Goal: Task Accomplishment & Management: Manage account settings

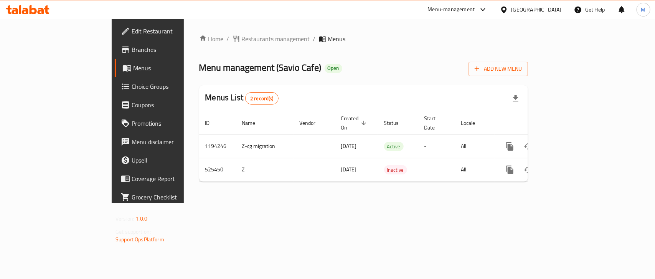
click at [347, 48] on div "Home / Restaurants management / Menus Menu management ( Savio Cafe ) Open Add N…" at bounding box center [363, 111] width 329 height 154
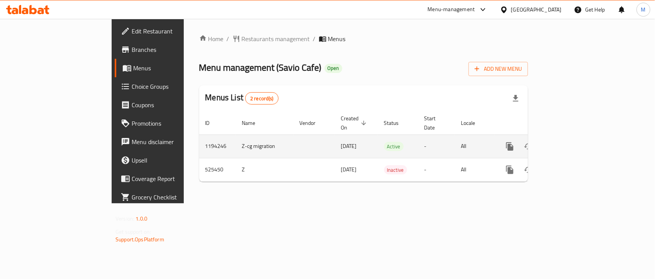
click at [575, 137] on link "enhanced table" at bounding box center [565, 146] width 18 height 18
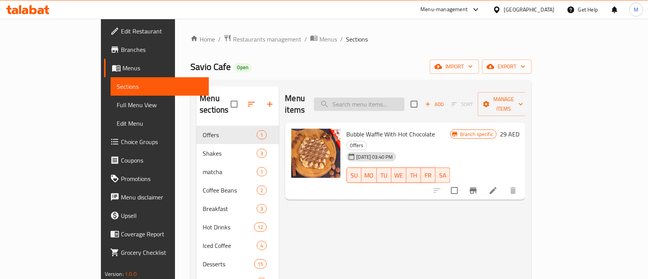
click at [396, 106] on div "Menu items Add Sort Manage items" at bounding box center [405, 104] width 241 height 36
click at [391, 101] on input "search" at bounding box center [359, 103] width 91 height 13
paste input "Colombian Juicy Melon"
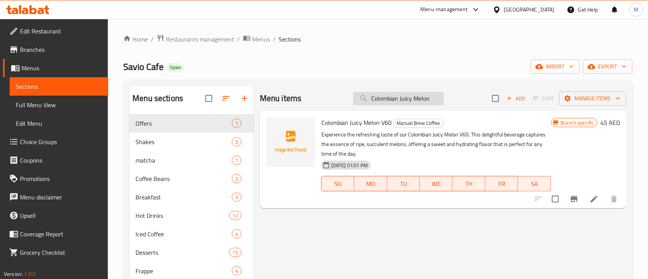
click at [393, 102] on input "Colombian Juicy Melon" at bounding box center [398, 98] width 91 height 13
paste input "Iced V60"
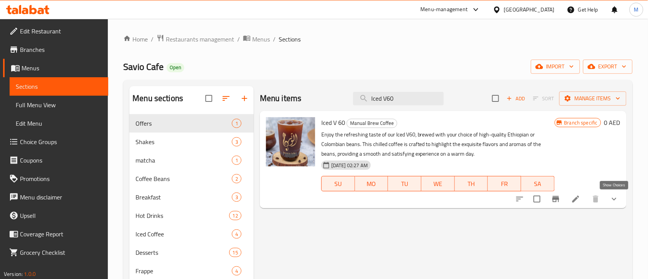
click at [617, 199] on icon "show more" at bounding box center [613, 198] width 9 height 9
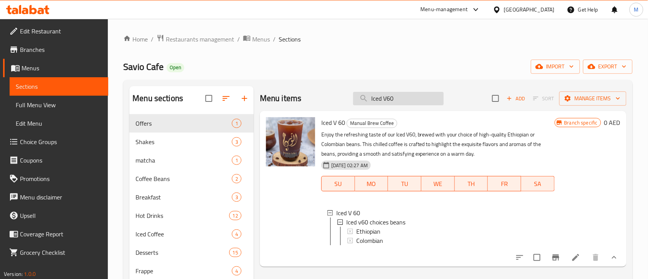
click at [403, 97] on input "Iced V60" at bounding box center [398, 98] width 91 height 13
paste input "Brownie Luxe"
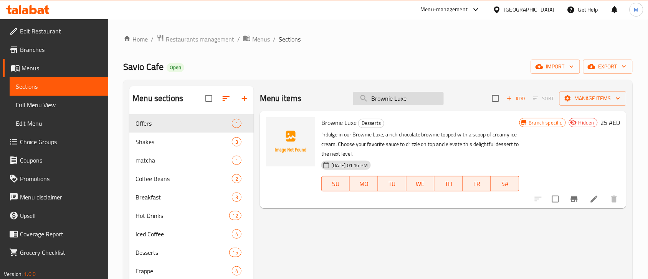
click at [386, 95] on input "Brownie Luxe" at bounding box center [398, 98] width 91 height 13
paste input "Espresso"
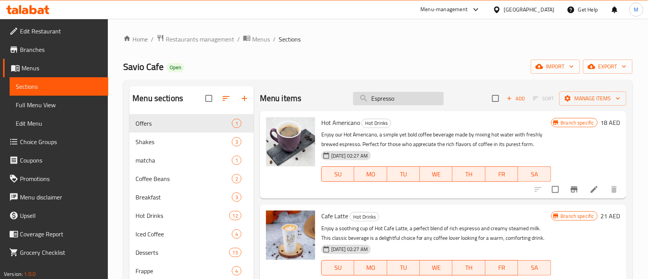
click at [367, 94] on input "Espresso" at bounding box center [398, 98] width 91 height 13
paste input "Iced V60"
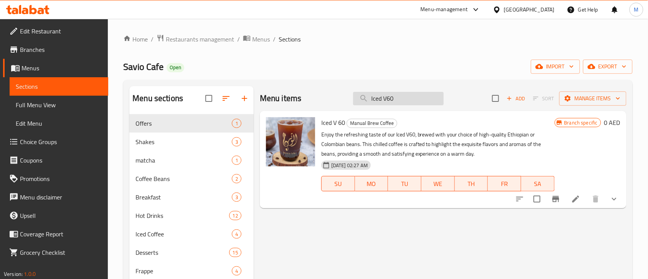
click at [391, 100] on input "Iced V60" at bounding box center [398, 98] width 91 height 13
paste input "Brownie Luxe"
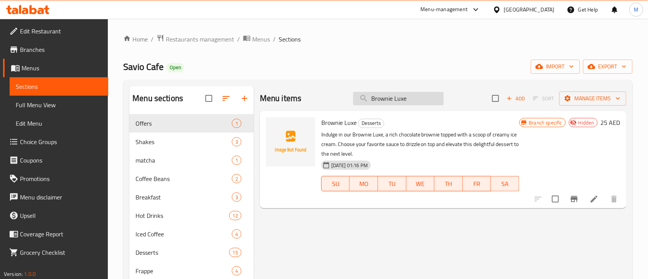
click at [393, 99] on input "Brownie Luxe" at bounding box center [398, 98] width 91 height 13
paste input "Espresso"
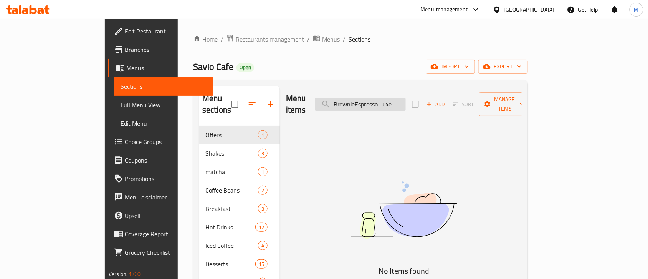
click at [406, 97] on input "BrownieEspresso Luxe" at bounding box center [360, 103] width 91 height 13
paste input "Espresso"
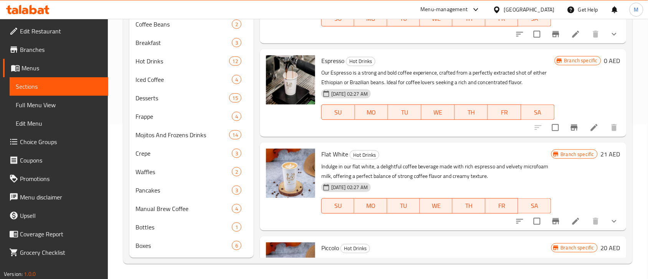
scroll to position [243, 0]
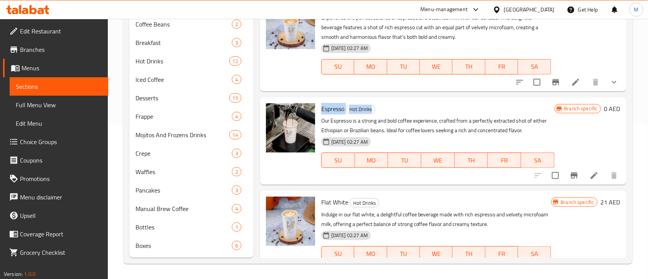
drag, startPoint x: 373, startPoint y: 110, endPoint x: 320, endPoint y: 107, distance: 53.4
click at [320, 107] on div "Espresso Hot Drinks Our Espresso is a strong and bold coffee experience, crafte…" at bounding box center [437, 140] width 239 height 81
copy h6 "Espresso Hot Drinks"
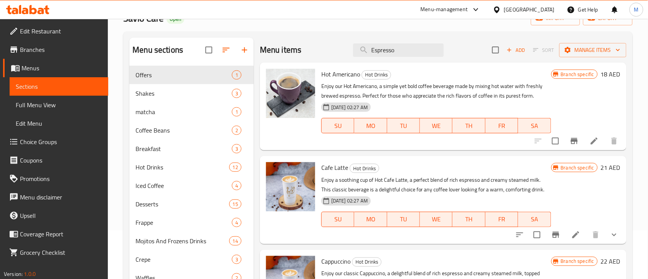
scroll to position [0, 0]
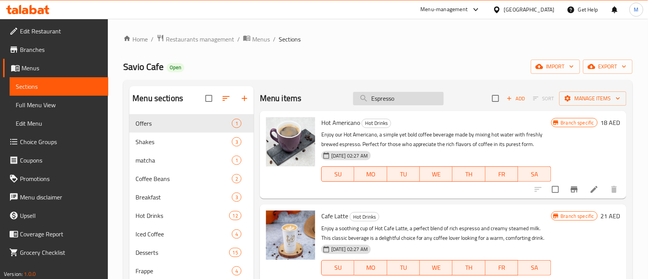
click at [392, 97] on input "Espresso" at bounding box center [398, 98] width 91 height 13
paste input "Iced V60"
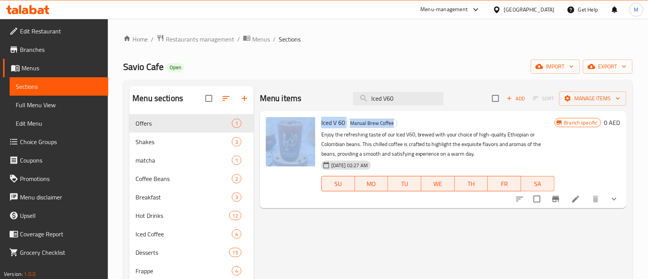
drag, startPoint x: 392, startPoint y: 123, endPoint x: 317, endPoint y: 127, distance: 75.0
click at [317, 127] on div "Iced V 60 Manual Brew Coffee Enjoy the refreshing taste of our Iced V60, brewed…" at bounding box center [443, 159] width 360 height 91
copy div "Iced V 60 Manual Brew Coffee"
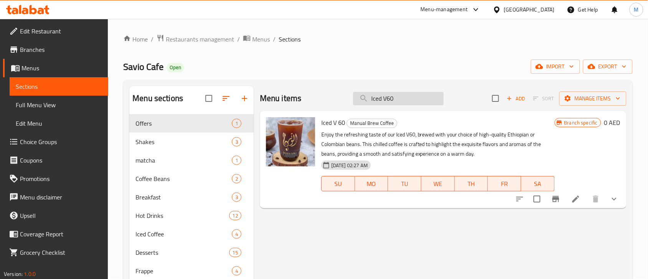
click at [400, 104] on input "Iced V60" at bounding box center [398, 98] width 91 height 13
paste input "Brownie Luxe"
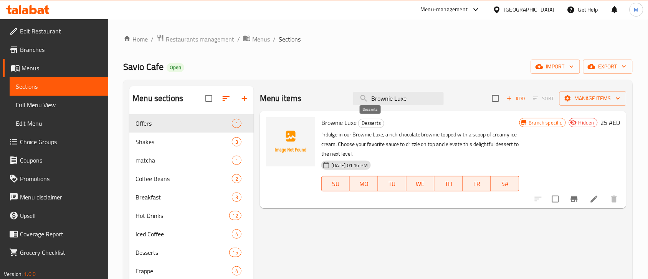
type input "Brownie Luxe"
drag, startPoint x: 380, startPoint y: 125, endPoint x: 320, endPoint y: 123, distance: 60.3
click at [320, 123] on div "Brownie Luxe Desserts Indulge in our Brownie Luxe, a rich chocolate brownie top…" at bounding box center [420, 159] width 204 height 91
copy h6 "Brownie Luxe Desserts"
click at [477, 214] on div "Menu items Brownie Luxe Add Sort Manage items Brownie Luxe Desserts Indulge in …" at bounding box center [440, 249] width 373 height 326
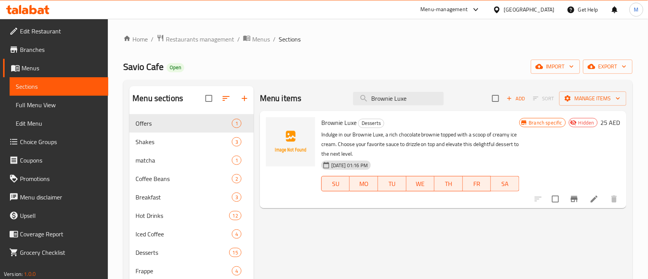
click at [242, 97] on icon "button" at bounding box center [244, 98] width 9 height 9
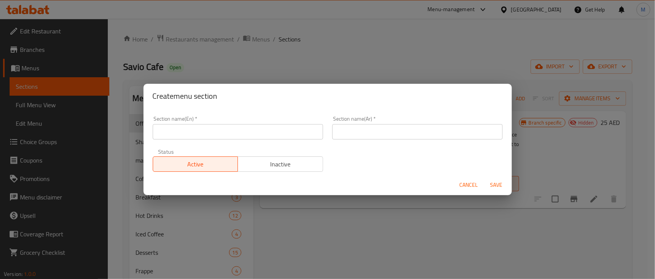
click at [206, 132] on input "text" at bounding box center [238, 131] width 170 height 15
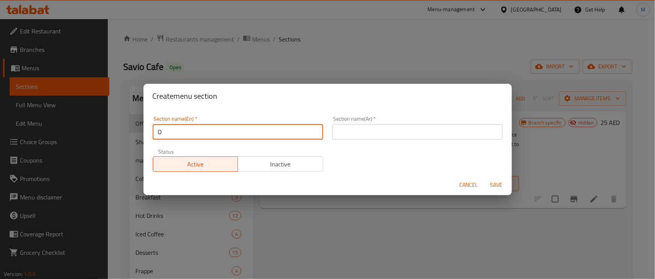
type input "Delete"
drag, startPoint x: 386, startPoint y: 129, endPoint x: 390, endPoint y: 131, distance: 4.3
click at [386, 129] on input "text" at bounding box center [417, 131] width 170 height 15
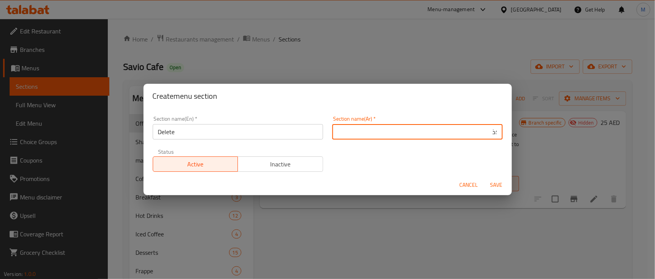
type input "؛"
type input "حذف"
click at [492, 185] on span "Save" at bounding box center [496, 185] width 18 height 10
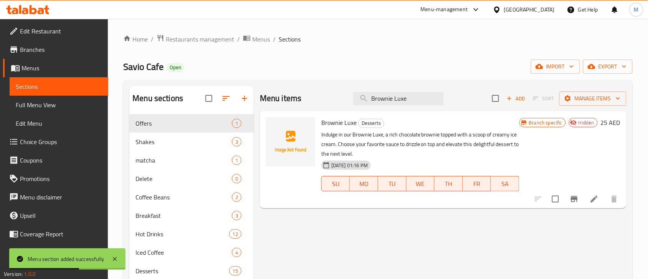
click at [558, 198] on input "checkbox" at bounding box center [555, 199] width 16 height 16
checkbox input "true"
click at [592, 96] on span "Manage items" at bounding box center [592, 99] width 55 height 10
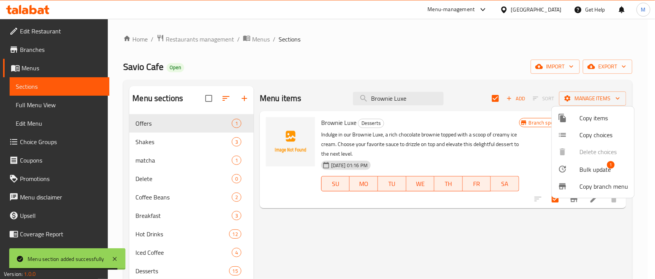
click at [599, 169] on span "Bulk update" at bounding box center [594, 169] width 31 height 9
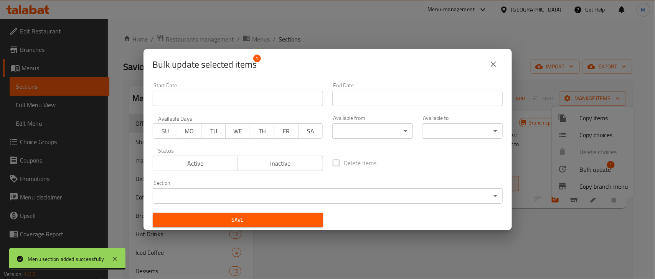
click at [208, 193] on body "Menu section added successfully ​ Menu-management [GEOGRAPHIC_DATA] Get Help M …" at bounding box center [327, 149] width 655 height 260
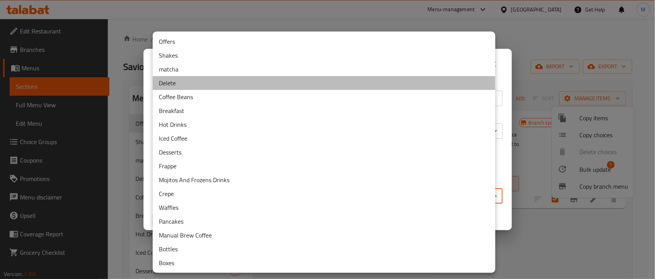
click at [177, 84] on li "Delete" at bounding box center [324, 83] width 343 height 14
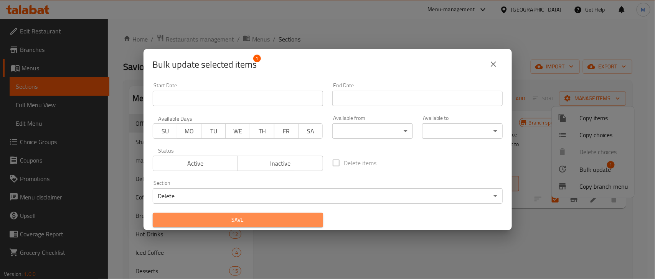
click at [256, 219] on span "Save" at bounding box center [238, 220] width 158 height 10
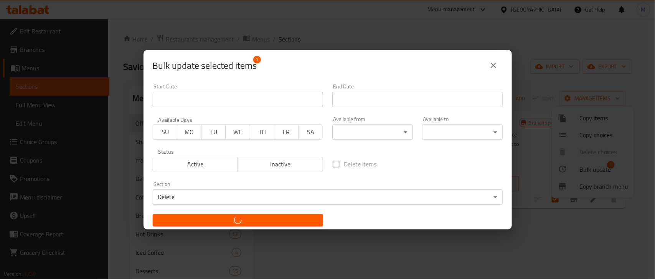
checkbox input "false"
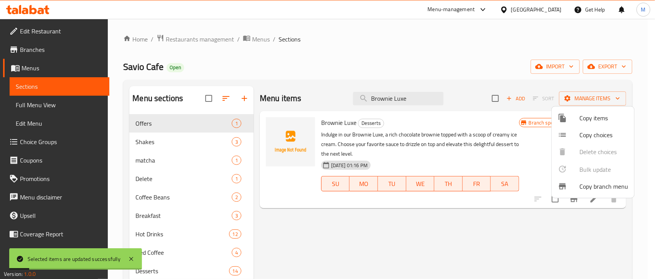
click at [188, 177] on div at bounding box center [327, 139] width 655 height 279
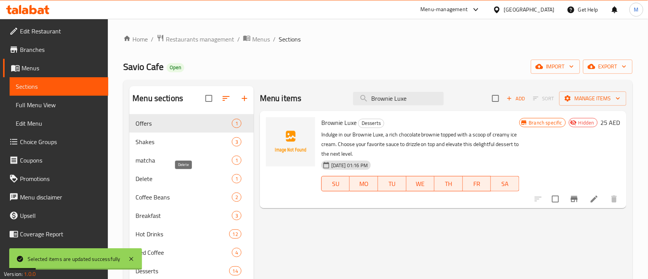
click at [175, 177] on span "Delete" at bounding box center [183, 178] width 96 height 9
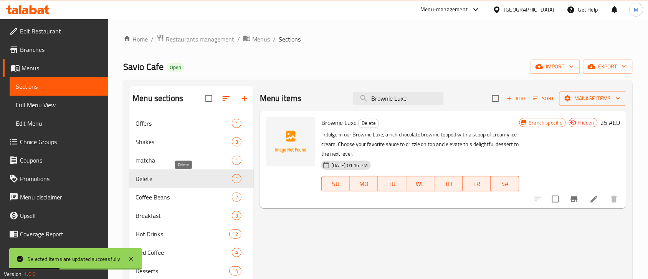
click at [211, 179] on span "Delete" at bounding box center [183, 178] width 96 height 9
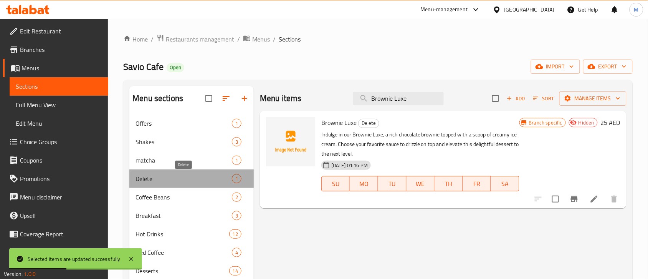
click at [165, 179] on span "Delete" at bounding box center [183, 178] width 96 height 9
click at [163, 179] on span "Delete" at bounding box center [183, 178] width 96 height 9
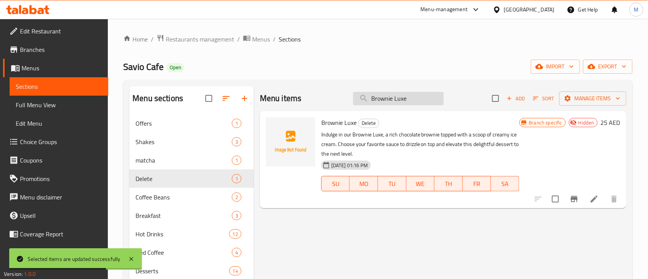
click at [393, 102] on input "Brownie Luxe" at bounding box center [398, 98] width 91 height 13
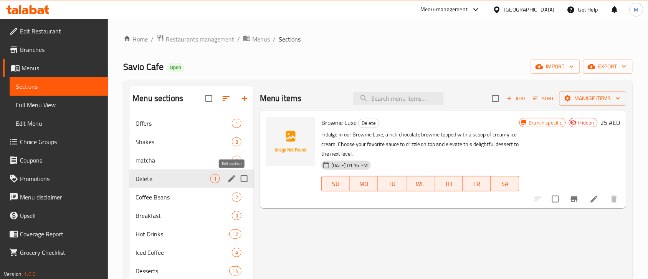
click at [232, 179] on icon "edit" at bounding box center [231, 178] width 7 height 7
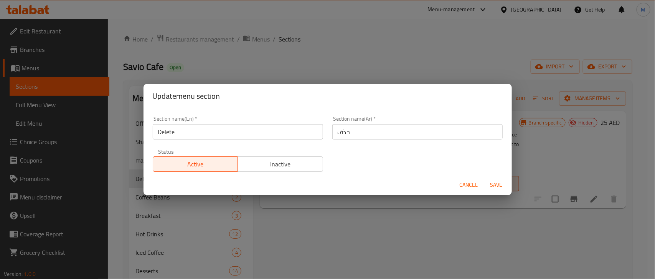
click at [278, 169] on span "Inactive" at bounding box center [280, 163] width 79 height 11
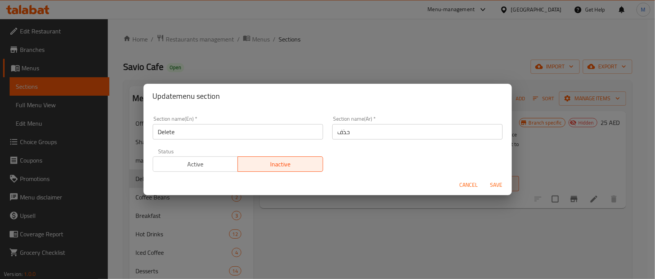
click at [492, 182] on span "Save" at bounding box center [496, 185] width 18 height 10
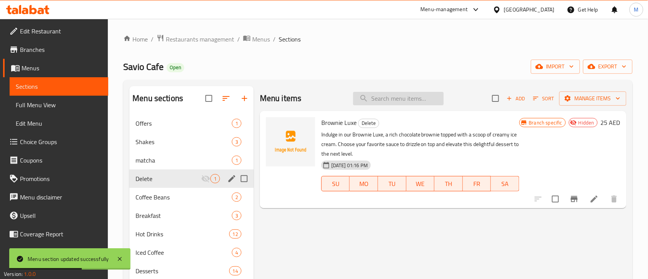
click at [405, 102] on input "search" at bounding box center [398, 98] width 91 height 13
paste input "Iced V60"
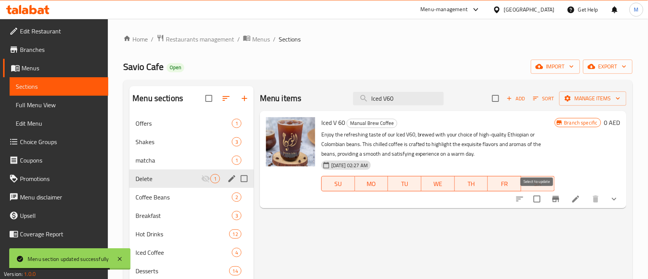
type input "Iced V60"
click at [541, 200] on input "checkbox" at bounding box center [537, 199] width 16 height 16
checkbox input "true"
click at [597, 70] on span "export" at bounding box center [607, 67] width 37 height 10
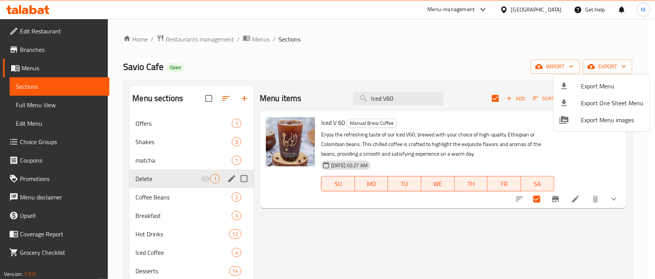
click at [574, 162] on div at bounding box center [327, 139] width 655 height 279
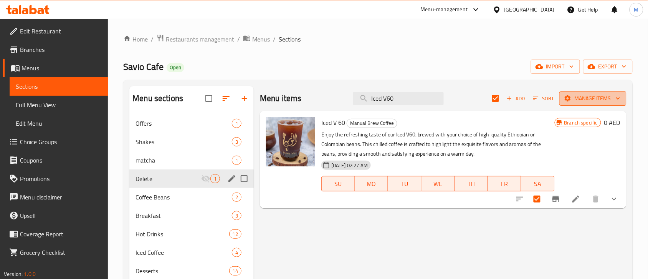
click at [599, 93] on button "Manage items" at bounding box center [592, 98] width 67 height 14
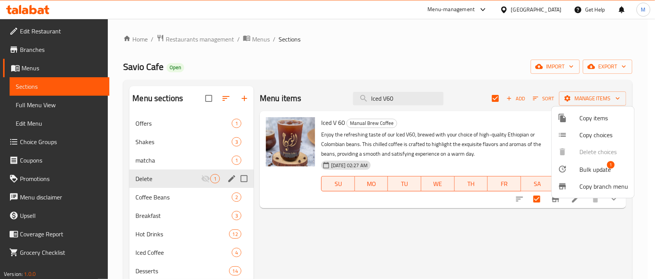
click at [590, 170] on span "Bulk update" at bounding box center [594, 169] width 31 height 9
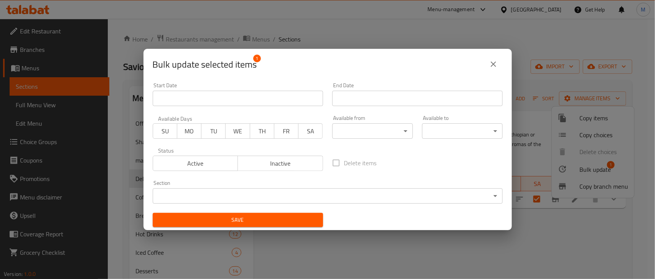
click at [267, 192] on body "​ Menu-management [GEOGRAPHIC_DATA] Get Help M Edit Restaurant Branches Menus S…" at bounding box center [327, 149] width 655 height 260
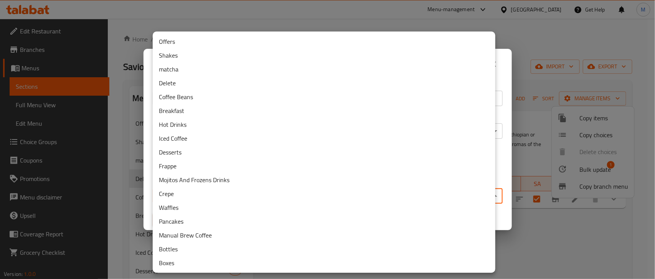
click at [180, 83] on li "Delete" at bounding box center [324, 83] width 343 height 14
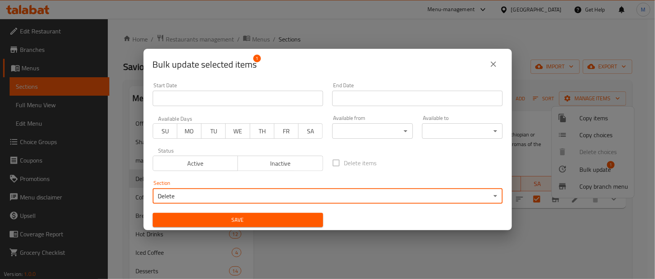
click at [271, 158] on span "Inactive" at bounding box center [280, 163] width 79 height 11
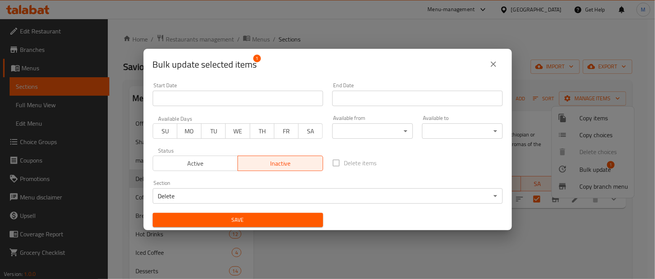
click at [244, 223] on span "Save" at bounding box center [238, 220] width 158 height 10
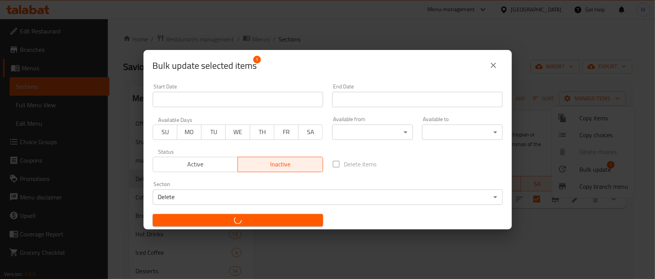
checkbox input "false"
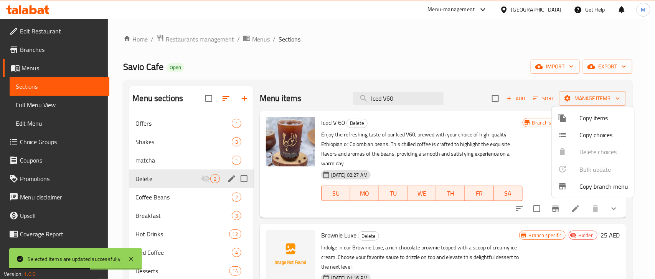
click at [396, 100] on div at bounding box center [327, 139] width 655 height 279
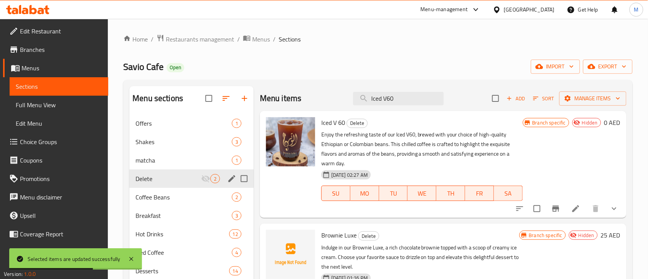
click at [396, 100] on input "Iced V60" at bounding box center [398, 98] width 91 height 13
paste input "Espresso"
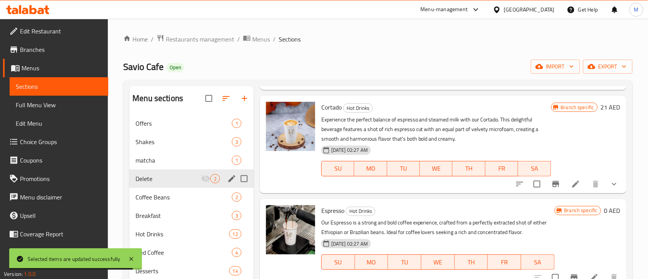
scroll to position [384, 0]
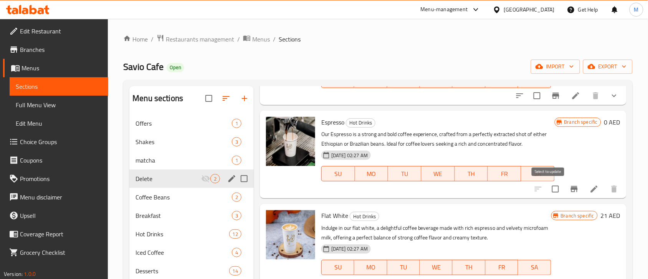
type input "Espresso"
click at [552, 186] on input "checkbox" at bounding box center [555, 189] width 16 height 16
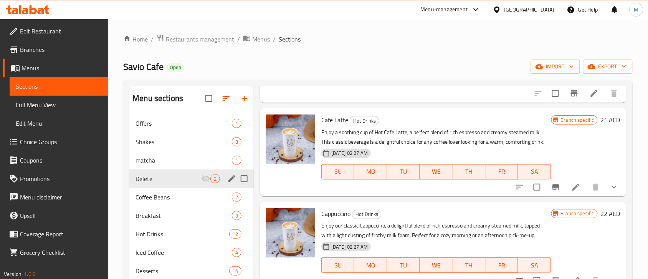
scroll to position [0, 0]
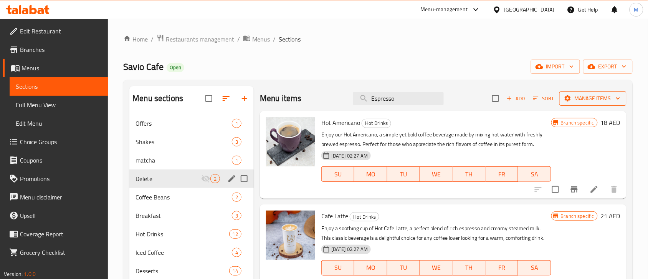
click at [590, 96] on span "Manage items" at bounding box center [592, 99] width 55 height 10
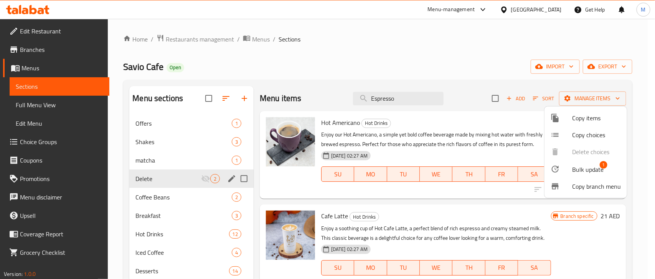
click at [584, 165] on span "Bulk update" at bounding box center [587, 169] width 31 height 9
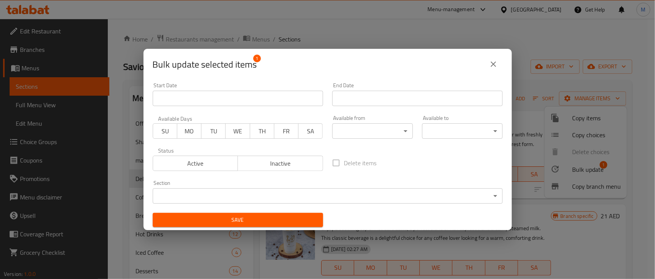
click at [190, 166] on span "Active" at bounding box center [195, 163] width 79 height 11
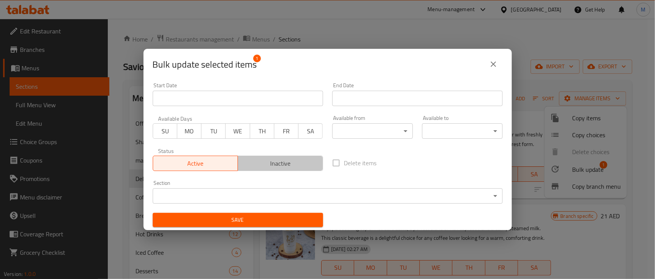
click at [283, 166] on span "Inactive" at bounding box center [280, 163] width 79 height 11
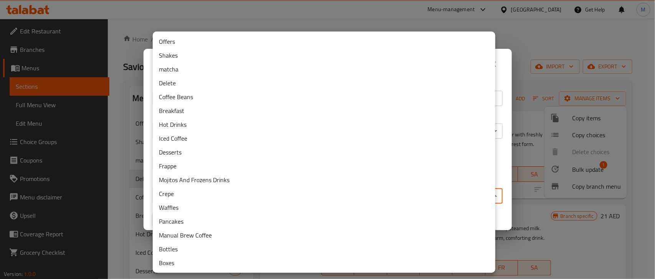
click at [256, 193] on body "​ Menu-management [GEOGRAPHIC_DATA] Get Help M Edit Restaurant Branches Menus S…" at bounding box center [327, 149] width 655 height 260
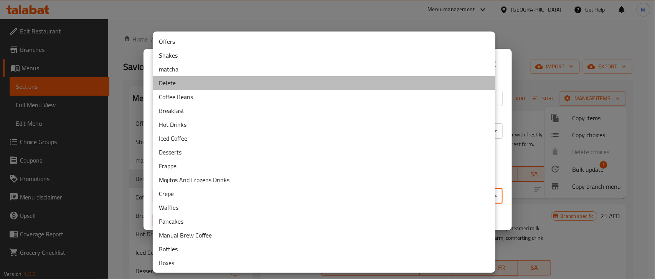
click at [171, 88] on li "Delete" at bounding box center [324, 83] width 343 height 14
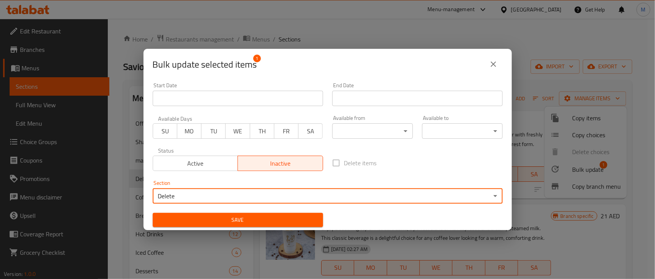
click at [232, 220] on span "Save" at bounding box center [238, 220] width 158 height 10
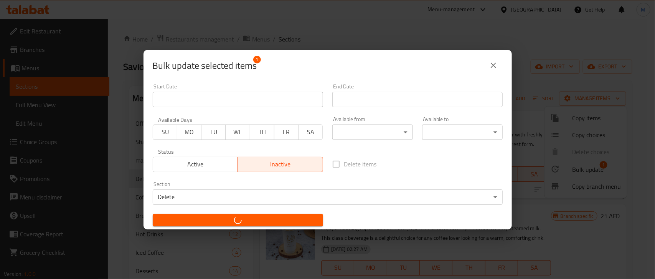
checkbox input "false"
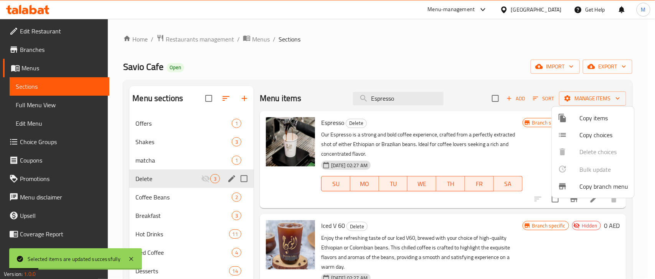
click at [156, 178] on div at bounding box center [327, 139] width 655 height 279
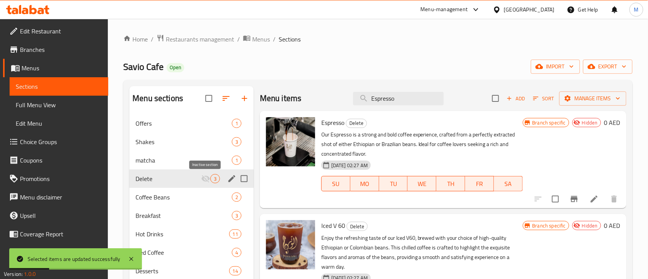
click at [181, 178] on span "Delete" at bounding box center [168, 178] width 66 height 9
click at [355, 126] on span "Delete" at bounding box center [356, 123] width 20 height 9
copy span "Delete"
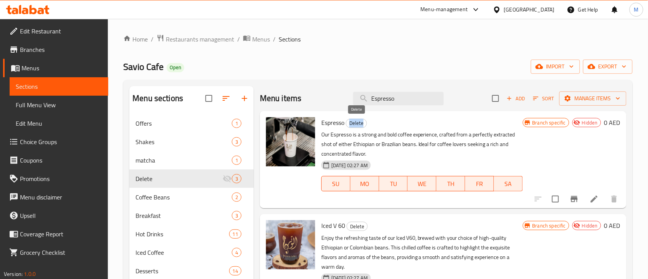
click at [358, 119] on span "Delete" at bounding box center [356, 123] width 20 height 9
click at [358, 124] on span "Delete" at bounding box center [356, 123] width 20 height 9
copy span "Delete"
click at [345, 66] on div "Savio Cafe Open import export" at bounding box center [377, 66] width 509 height 14
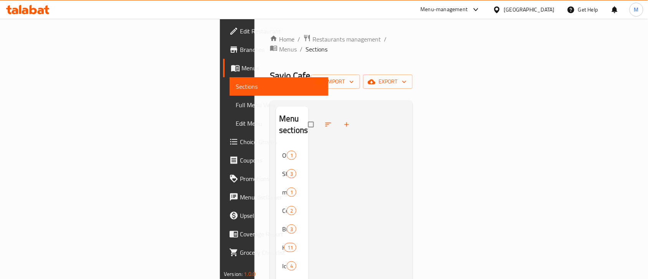
click at [388, 48] on div "Home / Restaurants management / Menus / Sections Savio Cafe Open import export …" at bounding box center [341, 242] width 143 height 416
click at [406, 77] on span "export" at bounding box center [387, 82] width 37 height 10
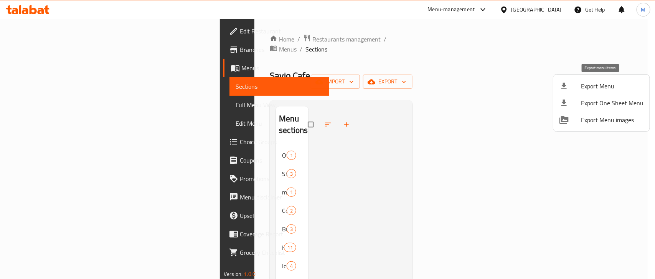
click at [578, 89] on div at bounding box center [570, 85] width 21 height 9
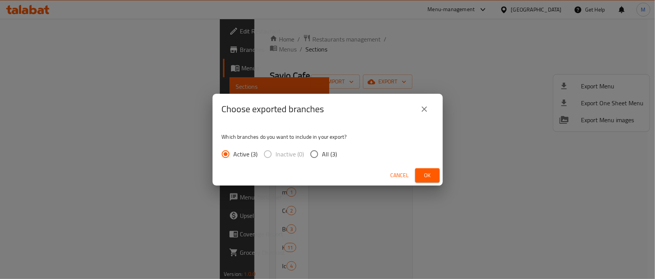
click at [322, 156] on span "All (3)" at bounding box center [329, 153] width 15 height 9
click at [322, 156] on input "All (3)" at bounding box center [314, 154] width 16 height 16
radio input "true"
click at [429, 171] on span "Ok" at bounding box center [427, 175] width 12 height 10
